Goal: Check status

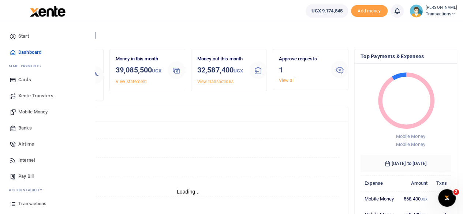
scroll to position [47, 0]
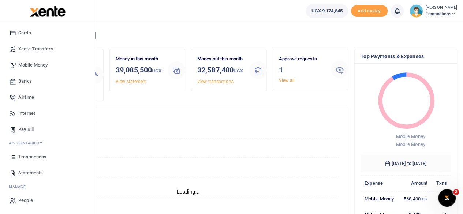
click at [34, 158] on span "Transactions" at bounding box center [32, 156] width 28 height 7
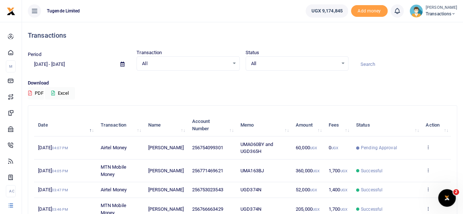
click at [124, 66] on div at bounding box center [231, 107] width 463 height 214
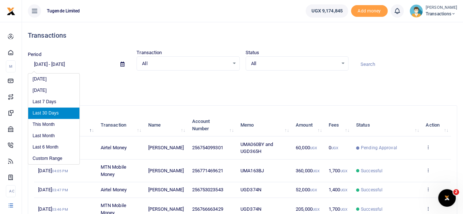
click at [39, 63] on input "08/19/2025 - 09/17/2025" at bounding box center [71, 64] width 87 height 12
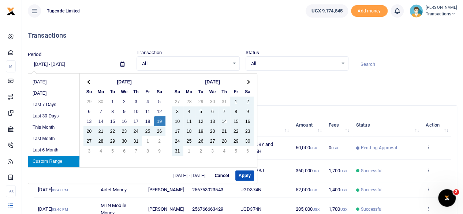
click at [46, 63] on input "07/19/2025 - 09/17/2025" at bounding box center [71, 64] width 87 height 12
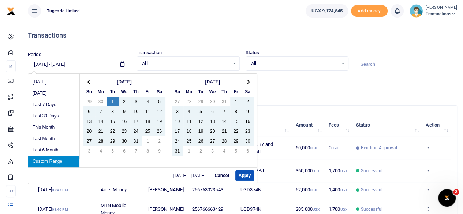
click at [57, 63] on input "07/1/2025 - 09/17/2025" at bounding box center [71, 64] width 87 height 12
click at [85, 64] on input "07/1/2024 - 09/17/2025" at bounding box center [71, 64] width 87 height 12
click at [248, 177] on button "Apply" at bounding box center [244, 176] width 19 height 10
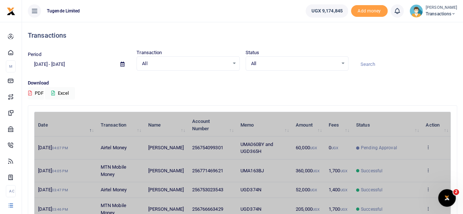
type input "07/01/2024 - 09/17/2024"
click at [377, 62] on input at bounding box center [405, 64] width 103 height 12
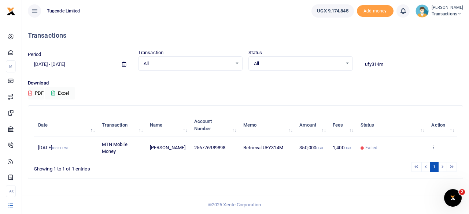
type input "ufy314m"
